Goal: Navigation & Orientation: Find specific page/section

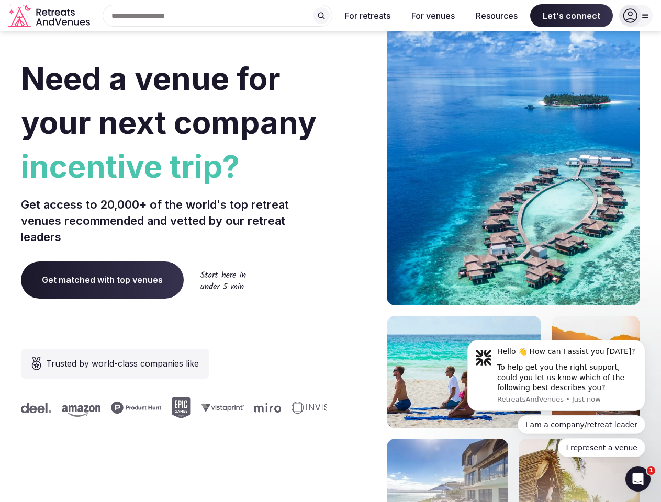
click at [330, 251] on div "Need a venue for your next company incentive trip? Get access to 20,000+ of the…" at bounding box center [330, 313] width 619 height 631
click at [218, 16] on div "Search Popular Destinations [GEOGRAPHIC_DATA], [GEOGRAPHIC_DATA] [GEOGRAPHIC_DA…" at bounding box center [213, 16] width 238 height 22
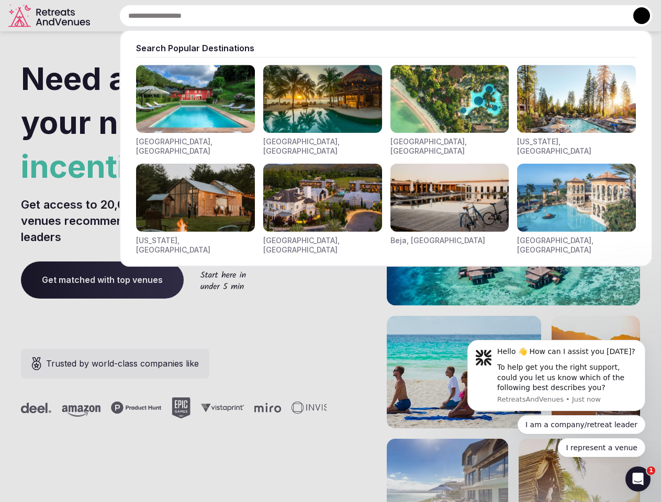
click at [321, 16] on input "text" at bounding box center [385, 16] width 533 height 22
click at [368, 16] on input "text" at bounding box center [385, 16] width 533 height 22
click at [433, 16] on input "text" at bounding box center [385, 16] width 533 height 22
click at [497, 16] on input "text" at bounding box center [385, 16] width 533 height 22
click at [571, 16] on input "text" at bounding box center [385, 16] width 533 height 22
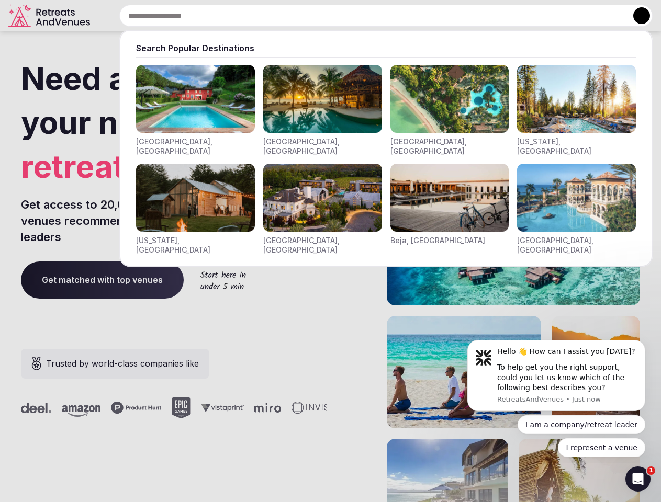
click at [636, 16] on button at bounding box center [641, 15] width 17 height 17
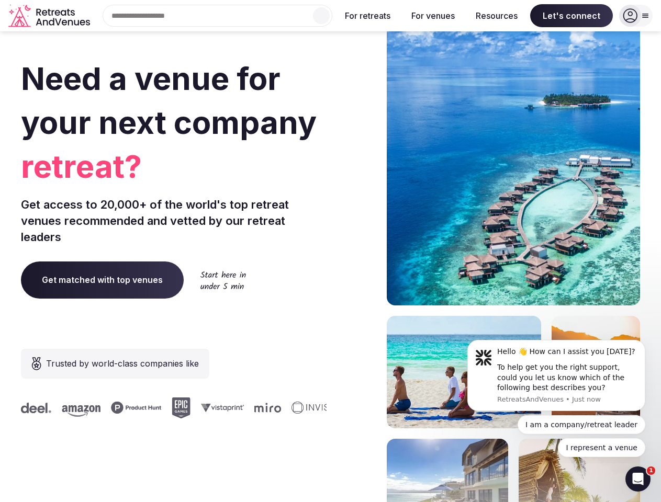
click at [556, 376] on div "To help get you the right support, could you let us know which of the following…" at bounding box center [567, 378] width 140 height 31
